Goal: Complete application form: Complete application form

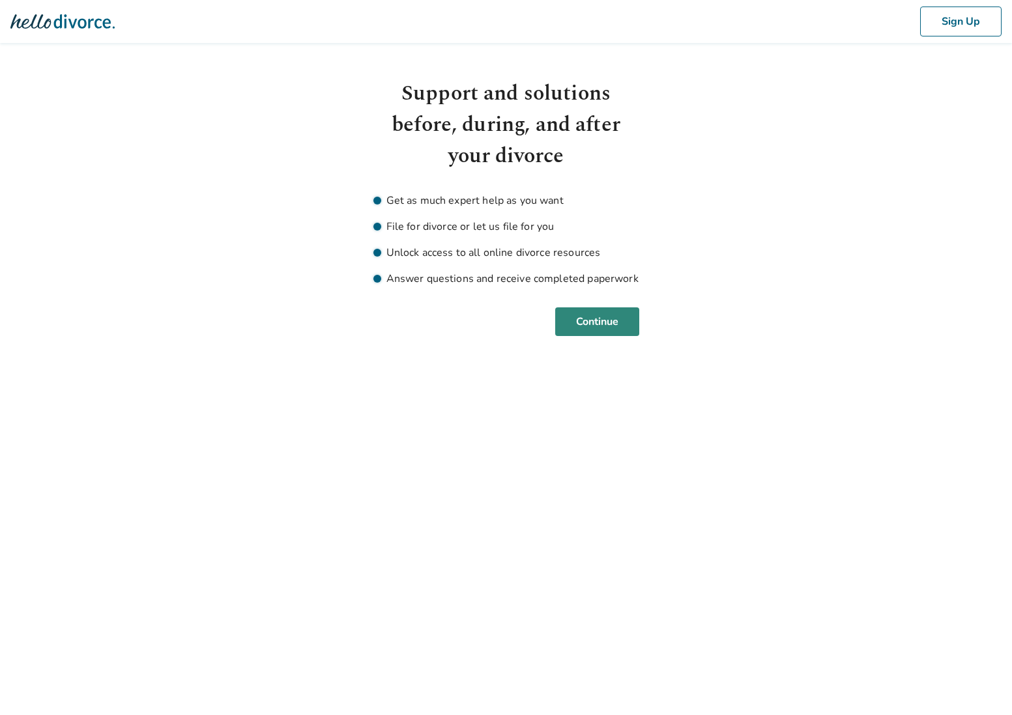
click at [597, 327] on button "Continue" at bounding box center [597, 321] width 84 height 29
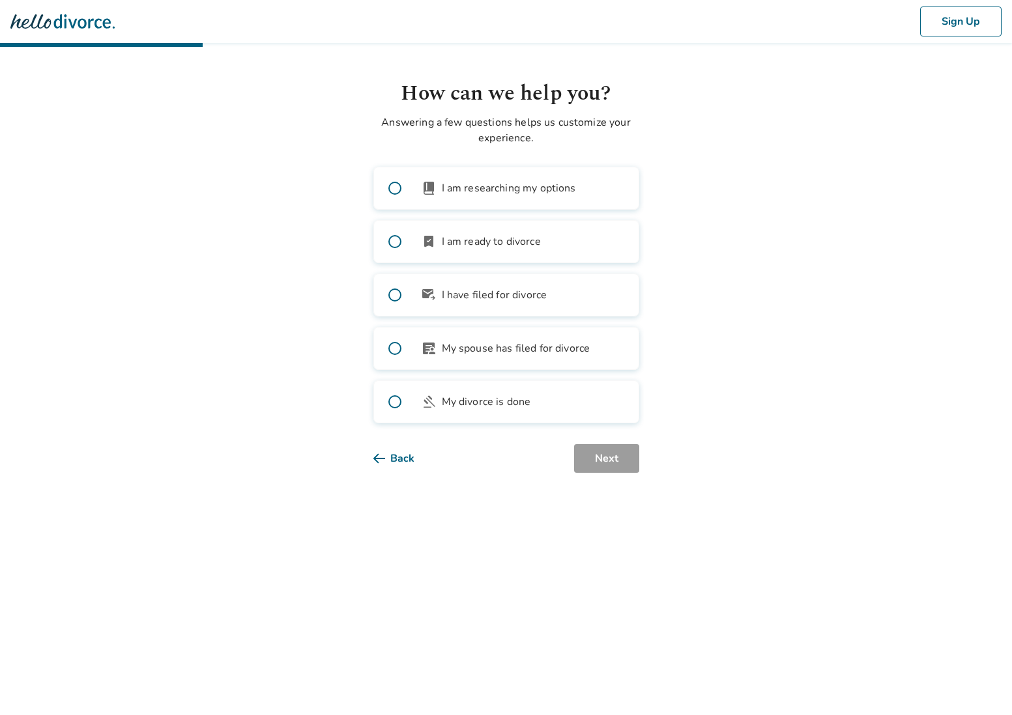
click at [538, 240] on span "I am ready to divorce" at bounding box center [491, 242] width 99 height 16
click at [603, 462] on button "Next" at bounding box center [606, 458] width 65 height 29
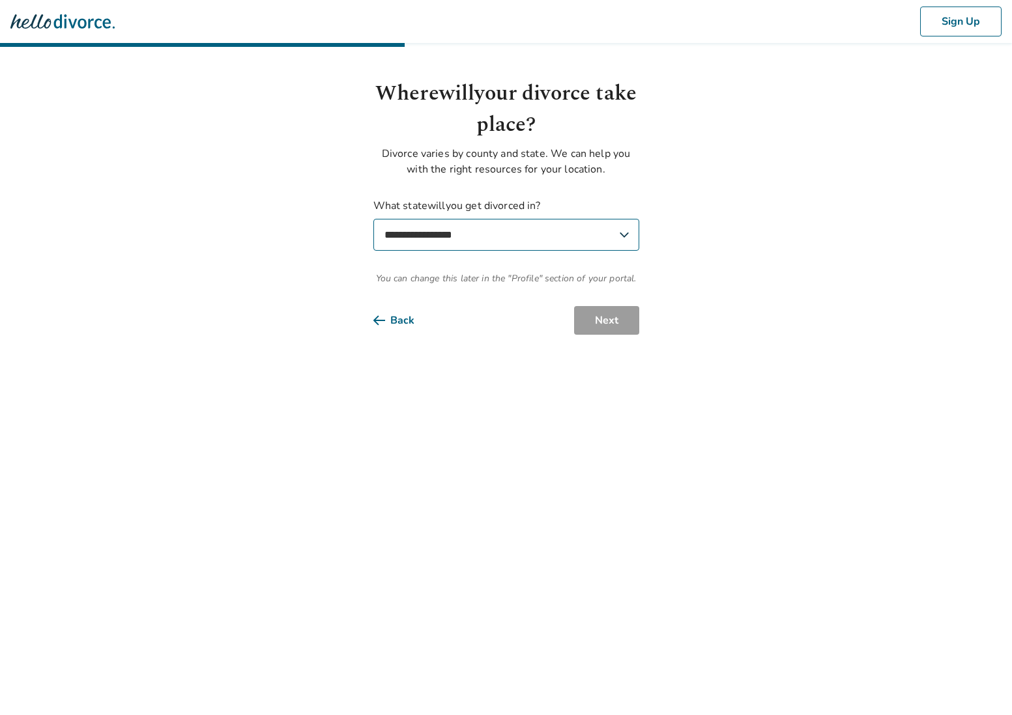
select select "**"
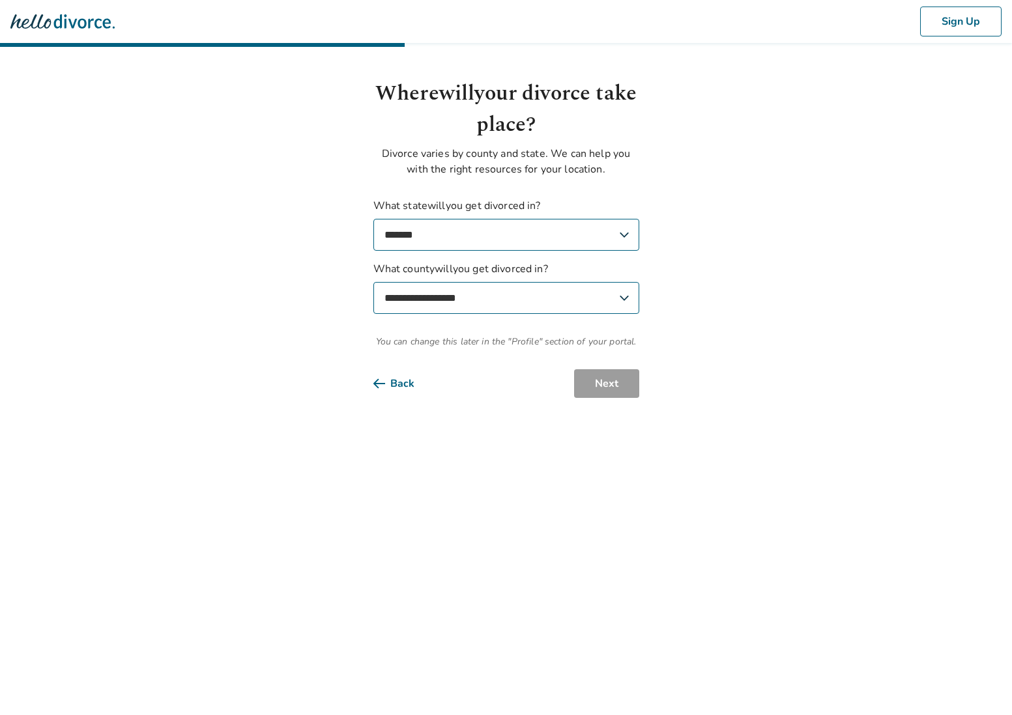
select select "*********"
click at [608, 392] on button "Next" at bounding box center [606, 383] width 65 height 29
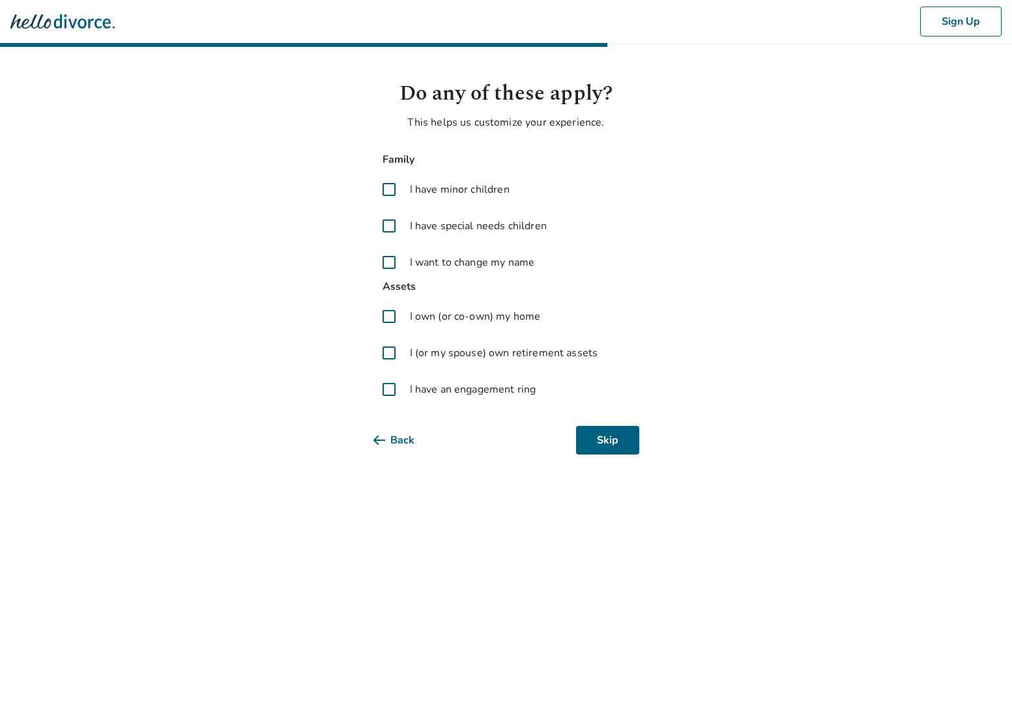
click at [391, 192] on span at bounding box center [388, 189] width 31 height 31
click at [506, 353] on span "I (or my spouse) own retirement assets" at bounding box center [504, 353] width 188 height 16
click at [602, 438] on button "Next" at bounding box center [606, 440] width 65 height 29
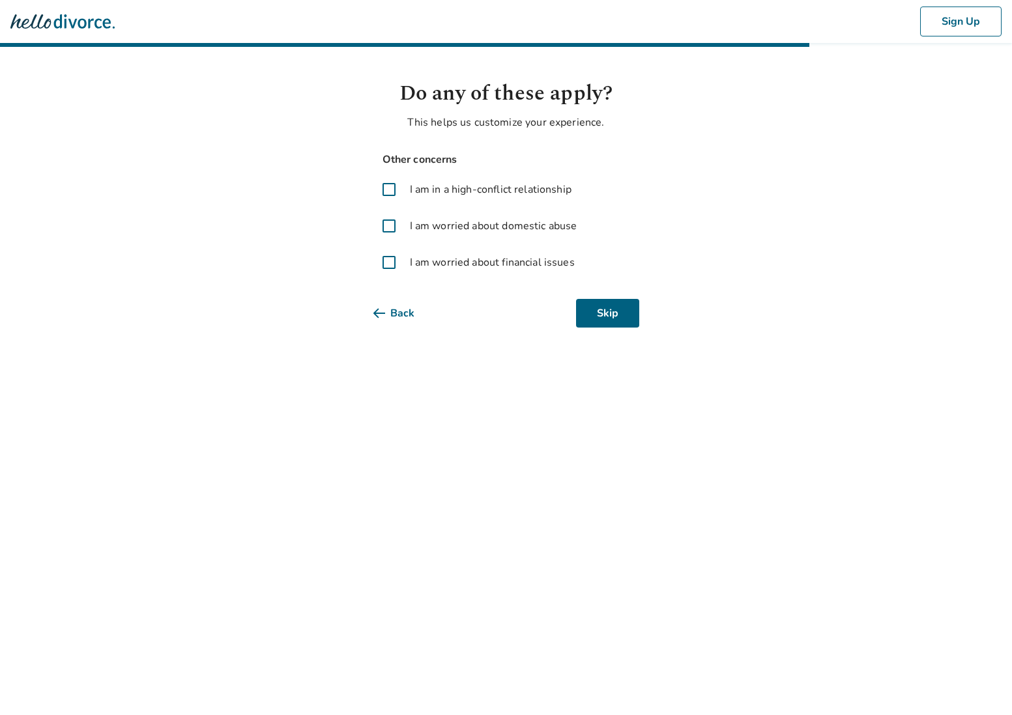
click at [521, 260] on span "I am worried about financial issues" at bounding box center [492, 263] width 165 height 16
click at [604, 311] on button "Next" at bounding box center [606, 313] width 65 height 29
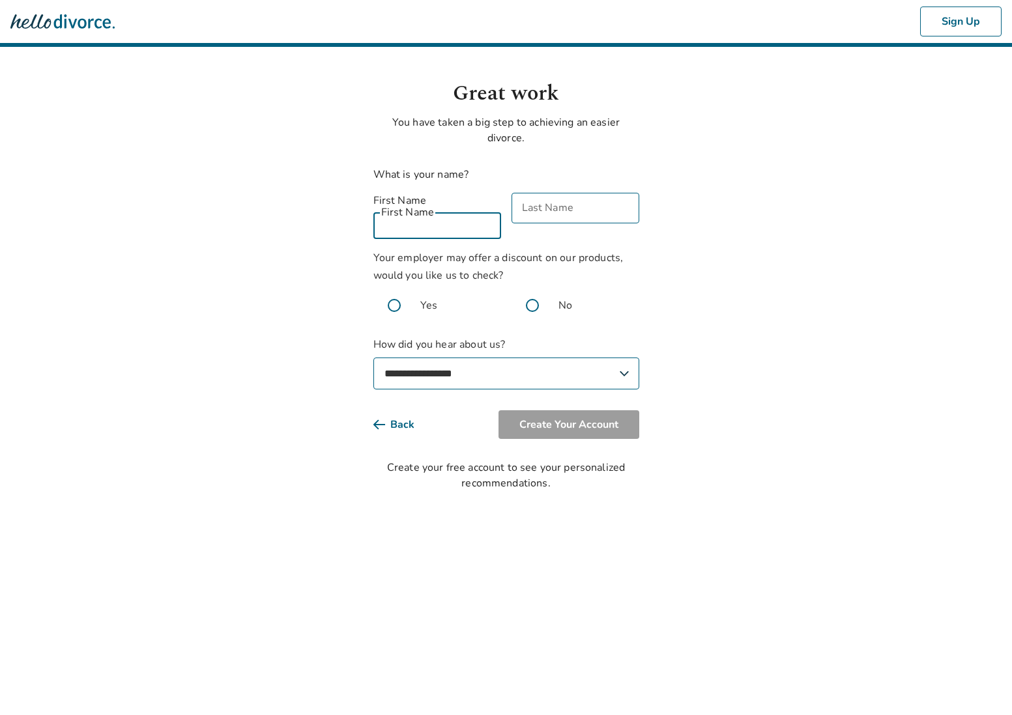
click at [420, 210] on div "First Name First Name" at bounding box center [437, 216] width 128 height 46
type input "*"
click at [560, 169] on div "What is your name?" at bounding box center [506, 175] width 266 height 16
